Goal: Task Accomplishment & Management: Manage account settings

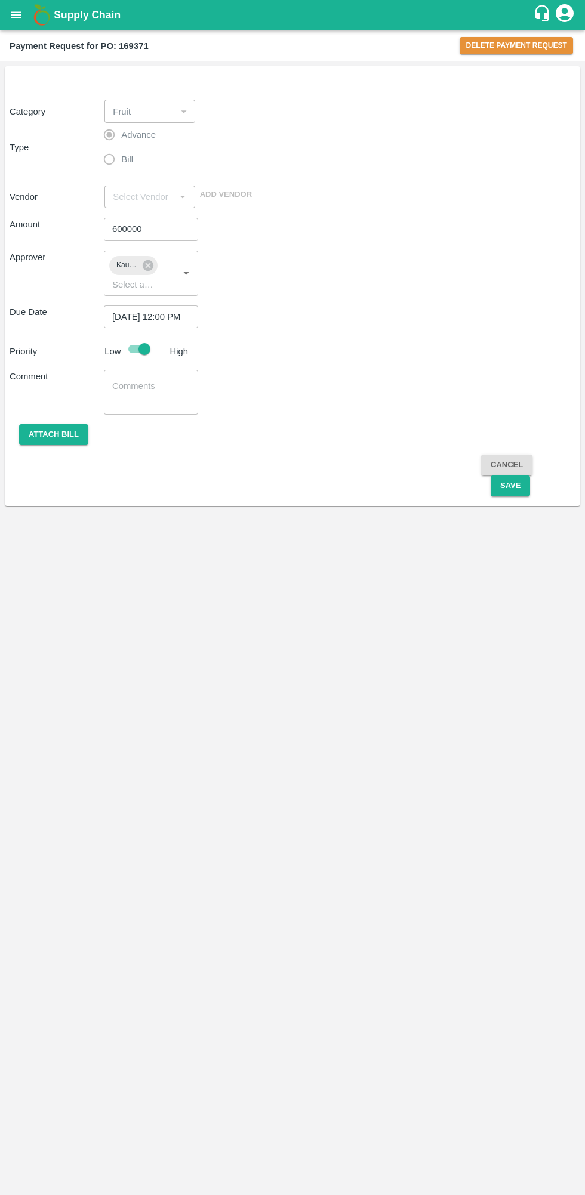
type input "S [PERSON_NAME] - 9945608836(Farmer, Supplier, Service Provider, Transporter, O…"
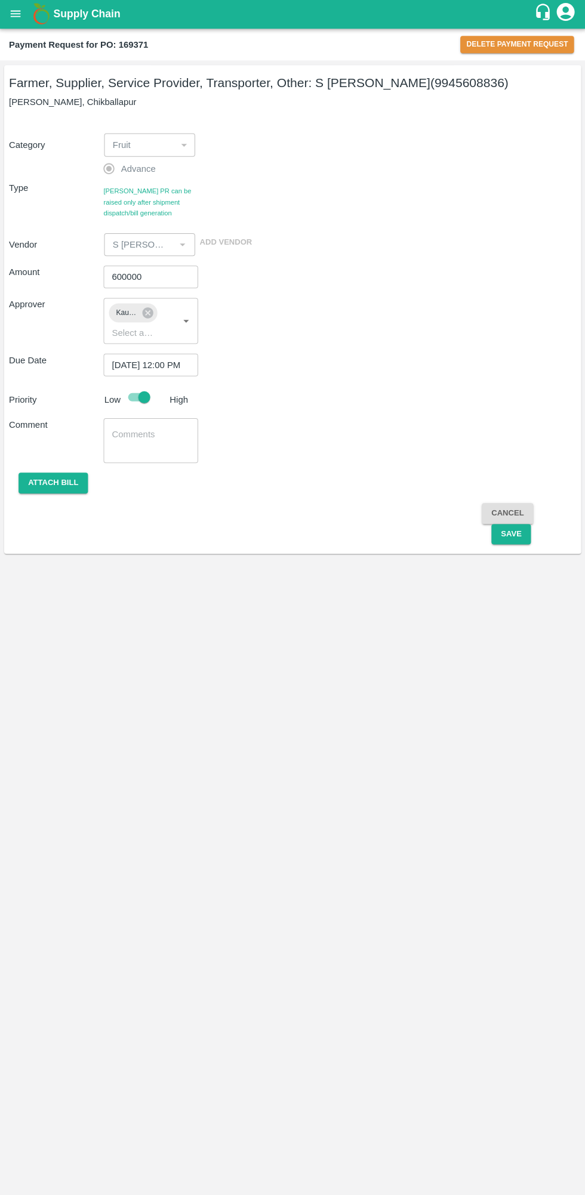
click at [148, 315] on icon at bounding box center [148, 313] width 11 height 11
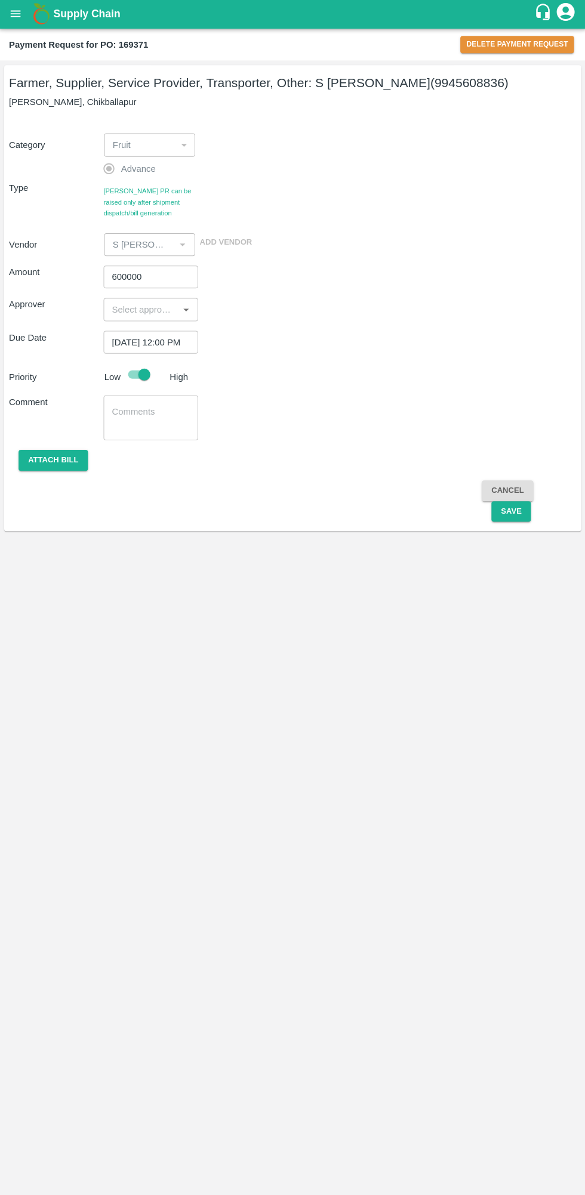
click at [150, 310] on input "input" at bounding box center [140, 310] width 67 height 16
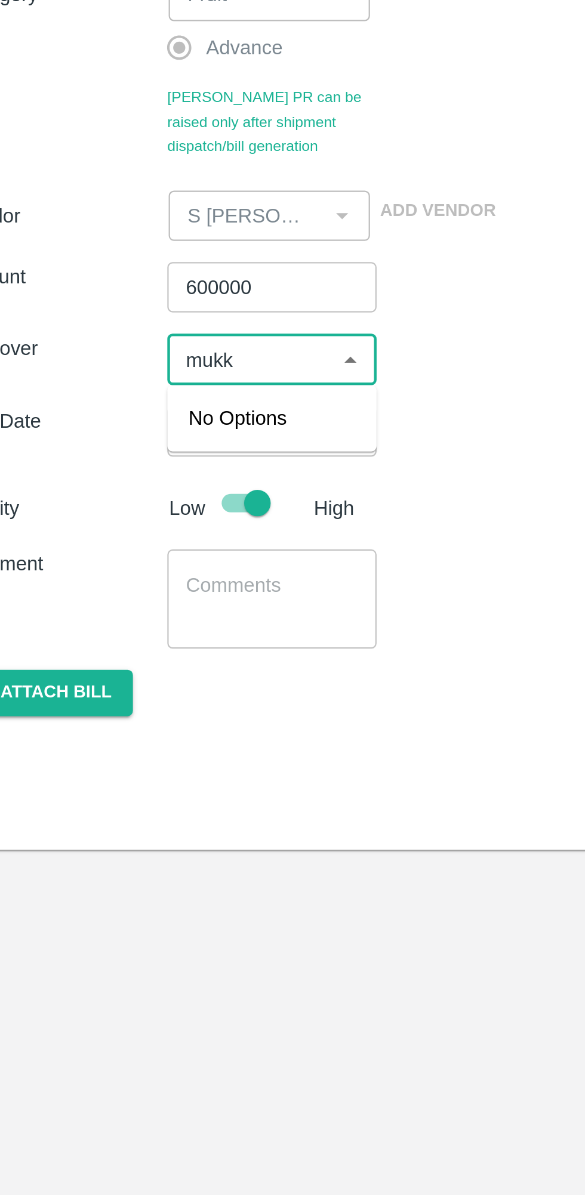
type input "muk"
click at [135, 348] on input "checkbox" at bounding box center [125, 342] width 24 height 24
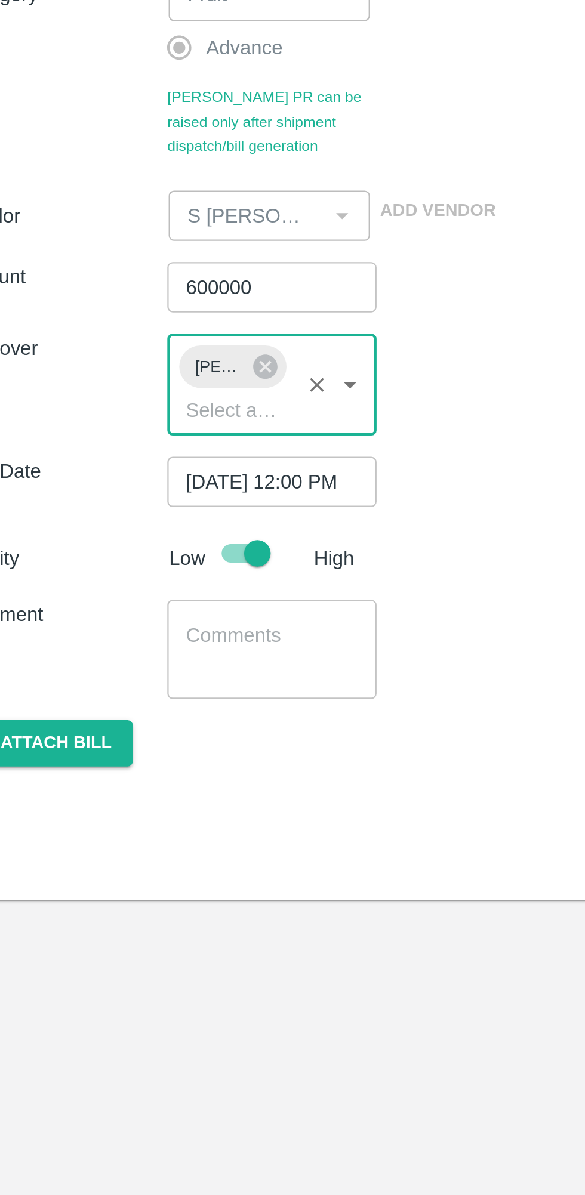
click at [255, 378] on div "Amount 600000 ​ Approver Mukul Chaudhari ​ Due Date 14/08/2025 12:00 PM ​ Prior…" at bounding box center [293, 401] width 566 height 288
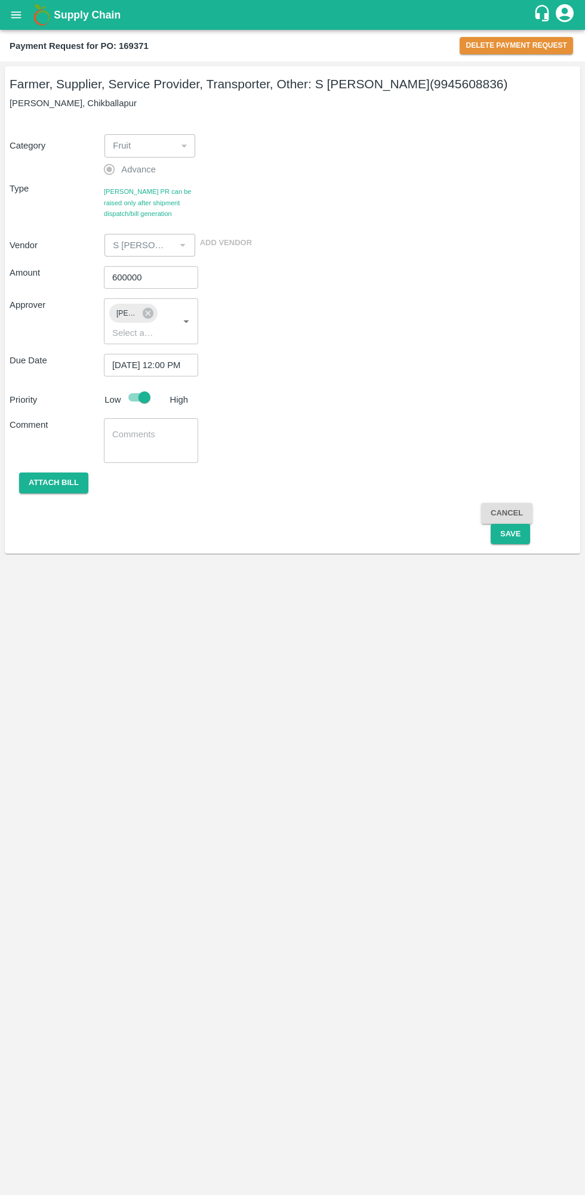
click at [508, 539] on button "Save" at bounding box center [510, 534] width 39 height 21
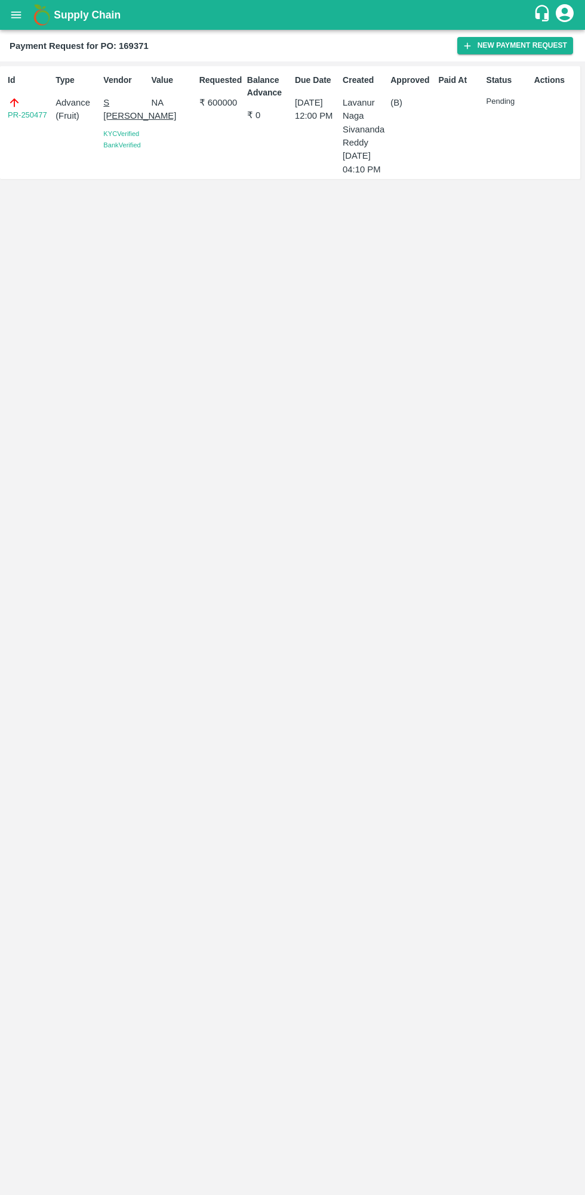
click at [33, 116] on link "PR-250477" at bounding box center [27, 115] width 39 height 12
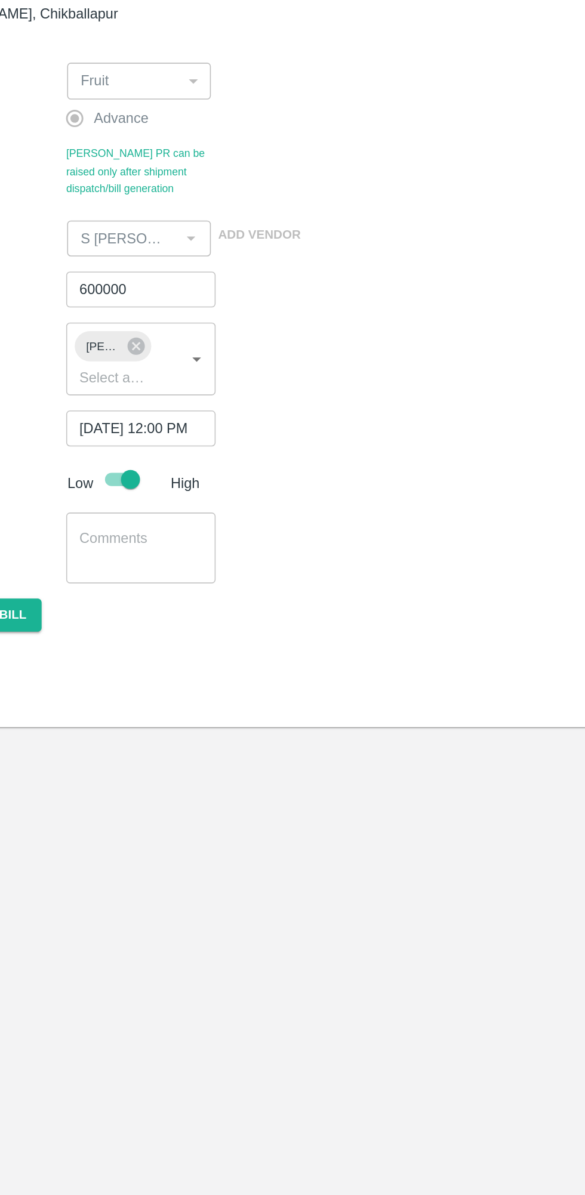
click at [150, 313] on icon at bounding box center [148, 313] width 11 height 11
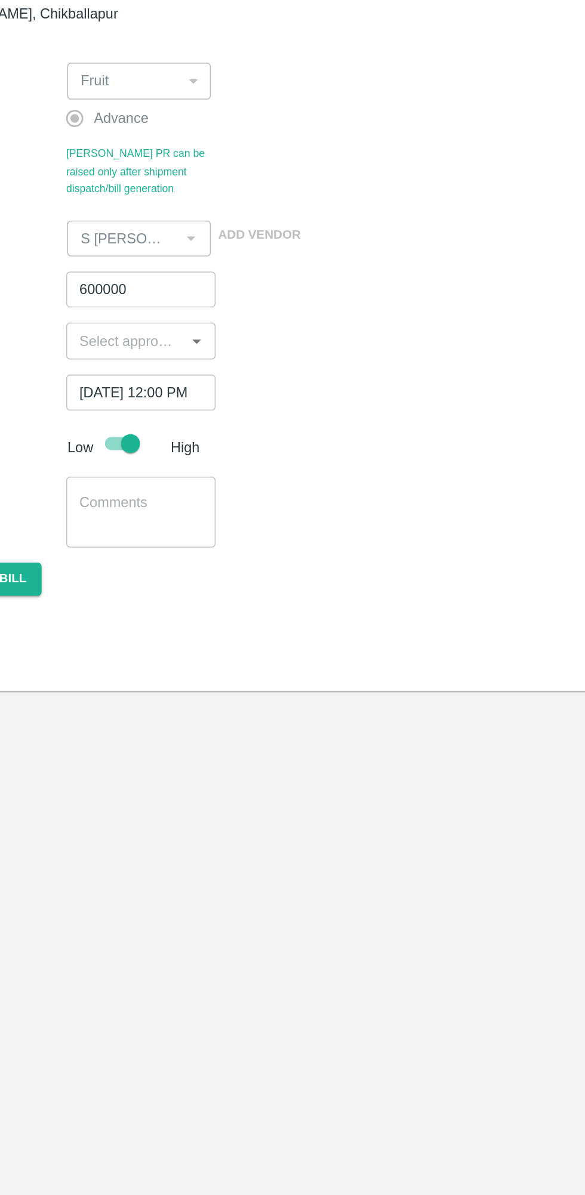
click at [138, 309] on input "input" at bounding box center [140, 310] width 67 height 16
type input "muku"
click at [131, 348] on input "checkbox" at bounding box center [125, 342] width 24 height 24
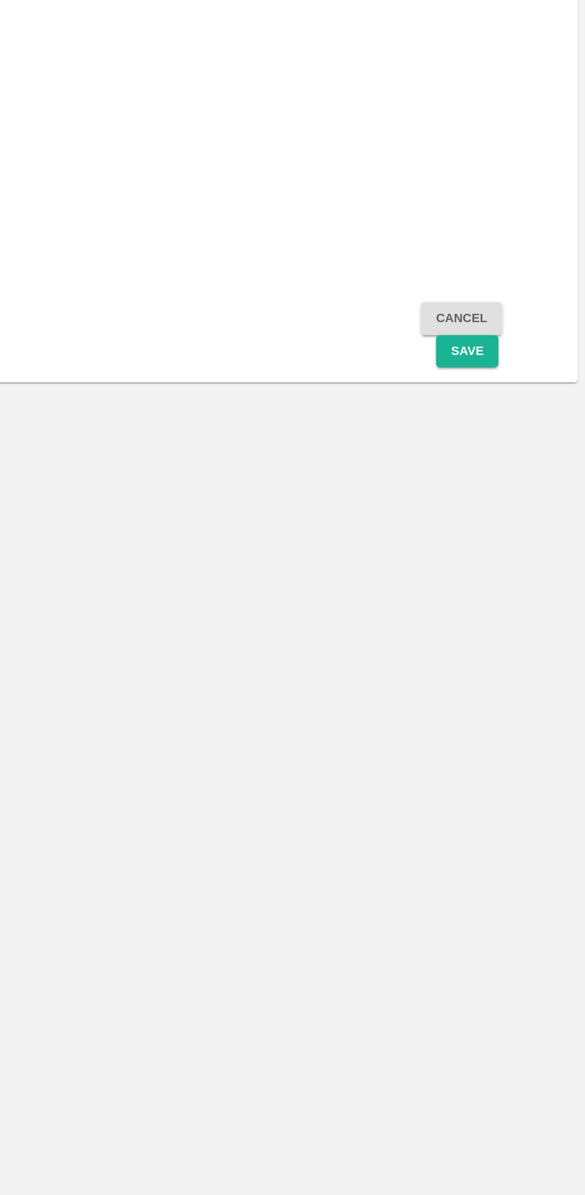
click at [514, 541] on button "Save" at bounding box center [510, 534] width 39 height 21
